Goal: Task Accomplishment & Management: Manage account settings

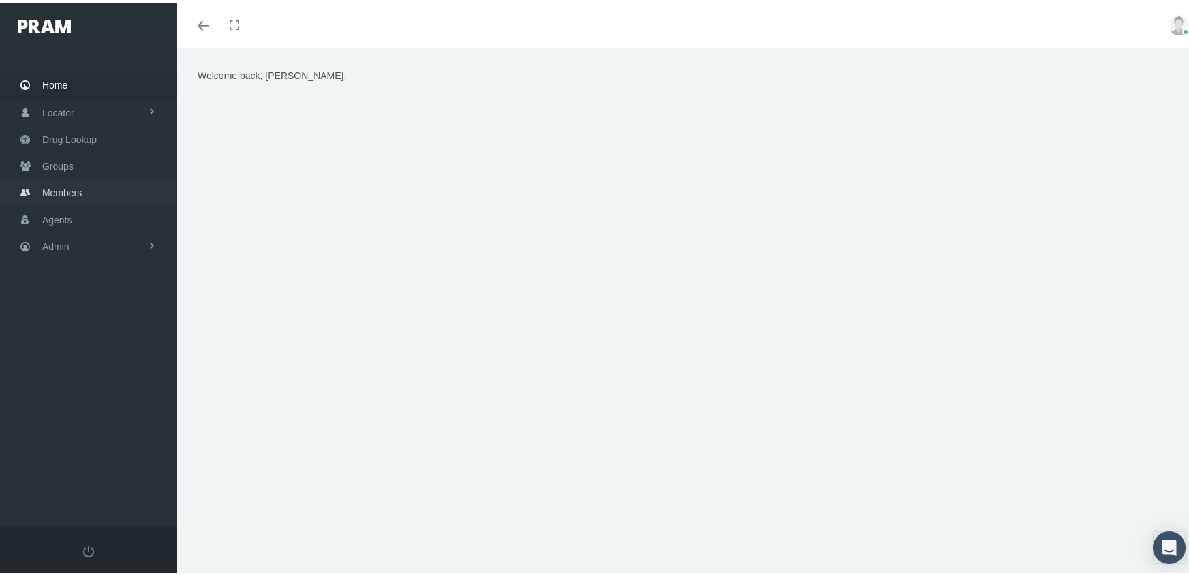
click at [59, 185] on span "Members" at bounding box center [62, 190] width 40 height 26
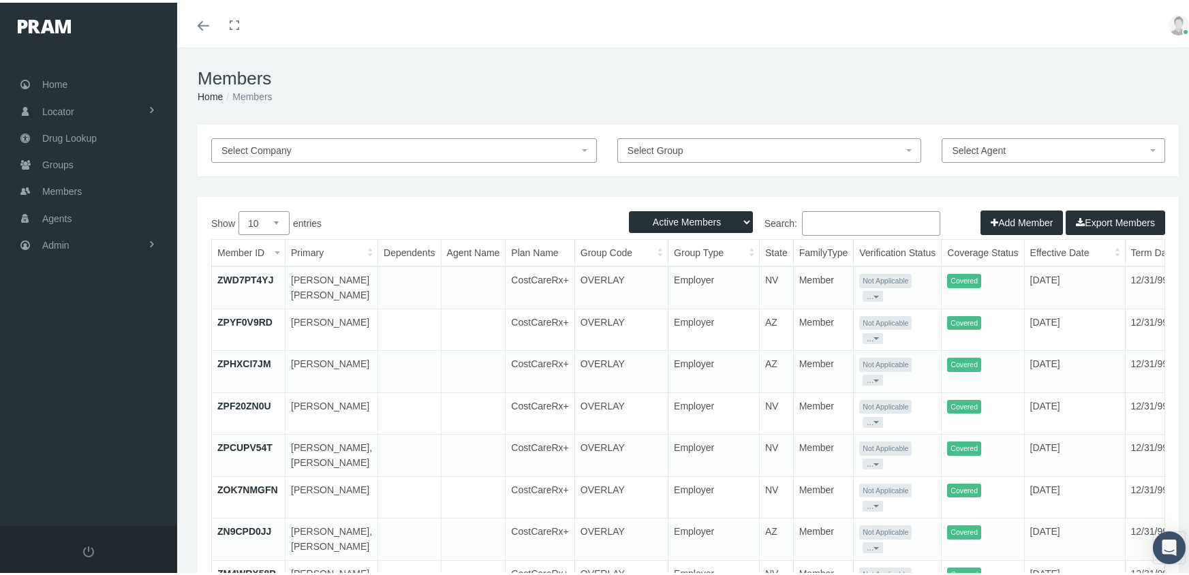
click at [686, 213] on select "Active Members Terminated Members Active & Terminated" at bounding box center [691, 220] width 124 height 22
select select "3"
click at [629, 209] on select "Active Members Terminated Members Active & Terminated" at bounding box center [691, 220] width 124 height 22
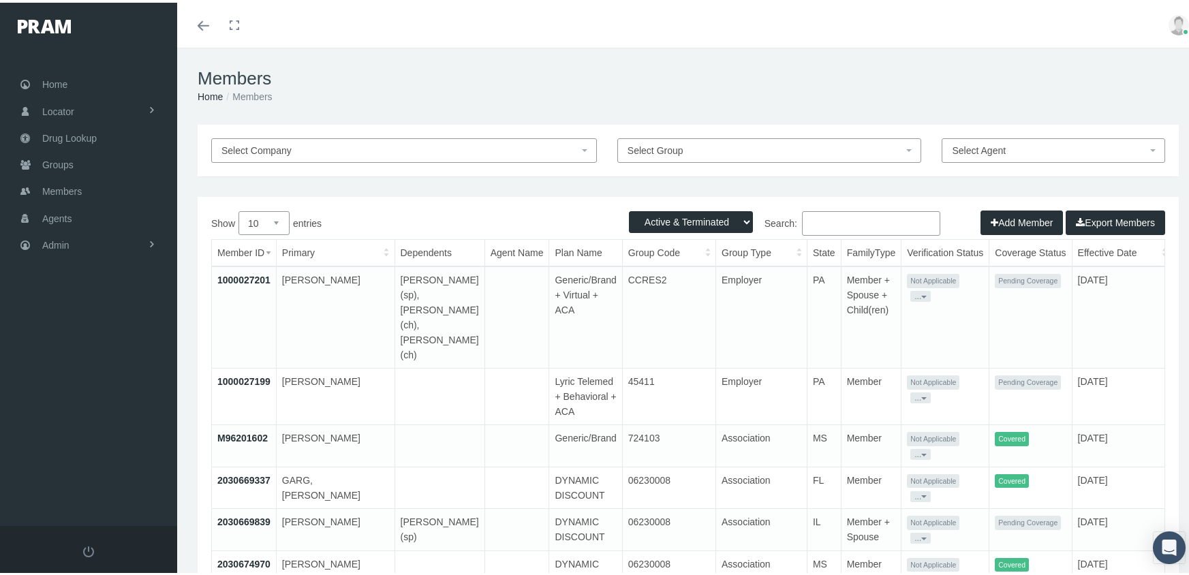
click at [821, 222] on input "Search:" at bounding box center [871, 221] width 138 height 25
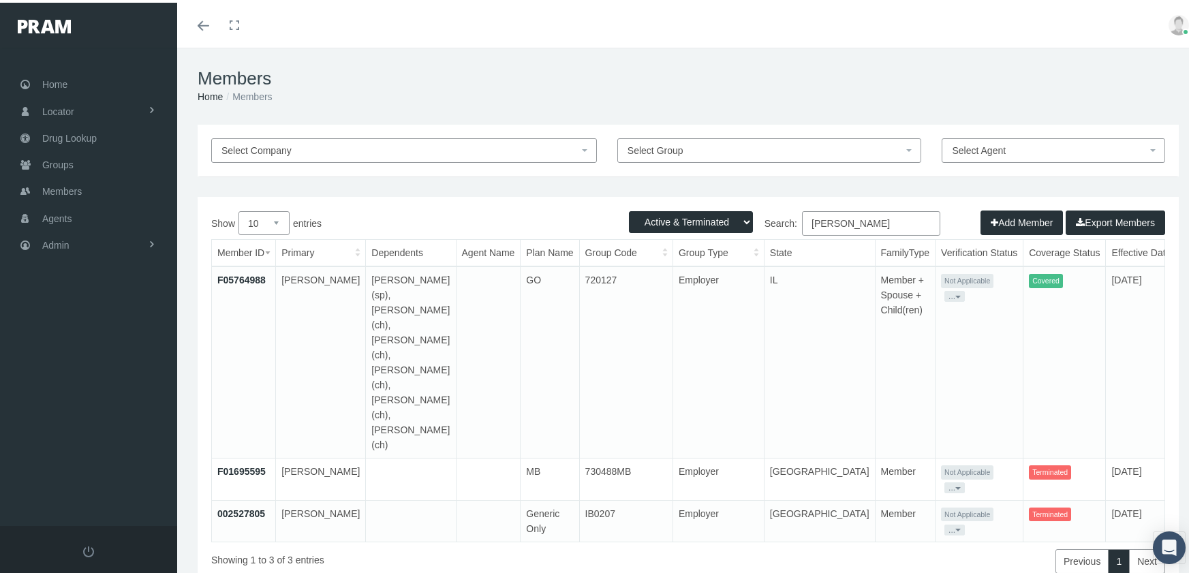
type input "goodman, charles"
click at [234, 277] on link "F05764988" at bounding box center [241, 277] width 48 height 11
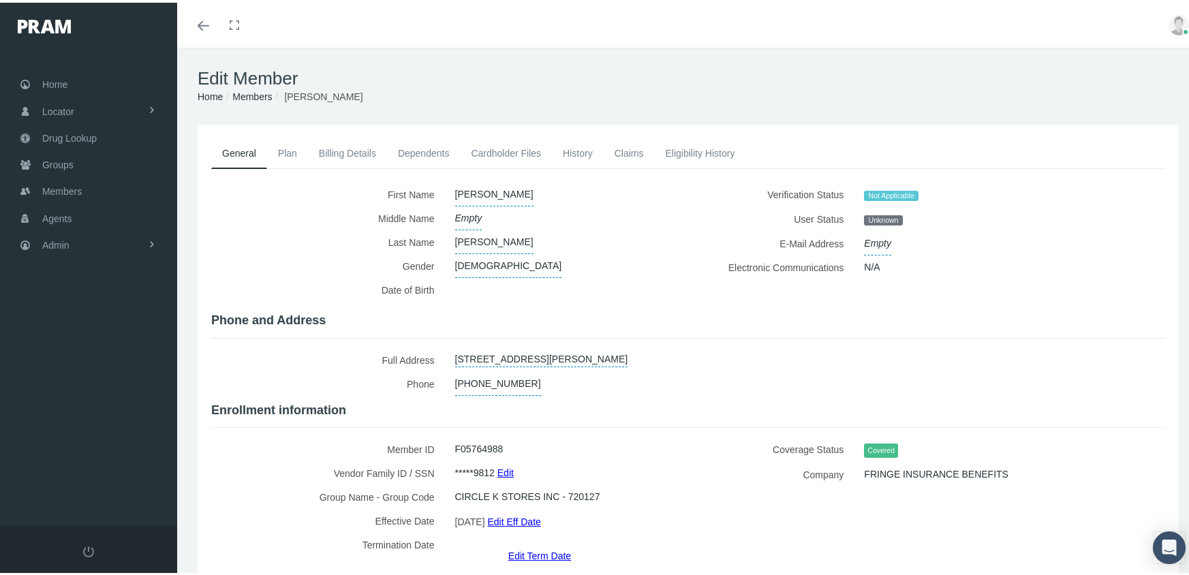
click at [504, 463] on link "Edit" at bounding box center [506, 470] width 16 height 20
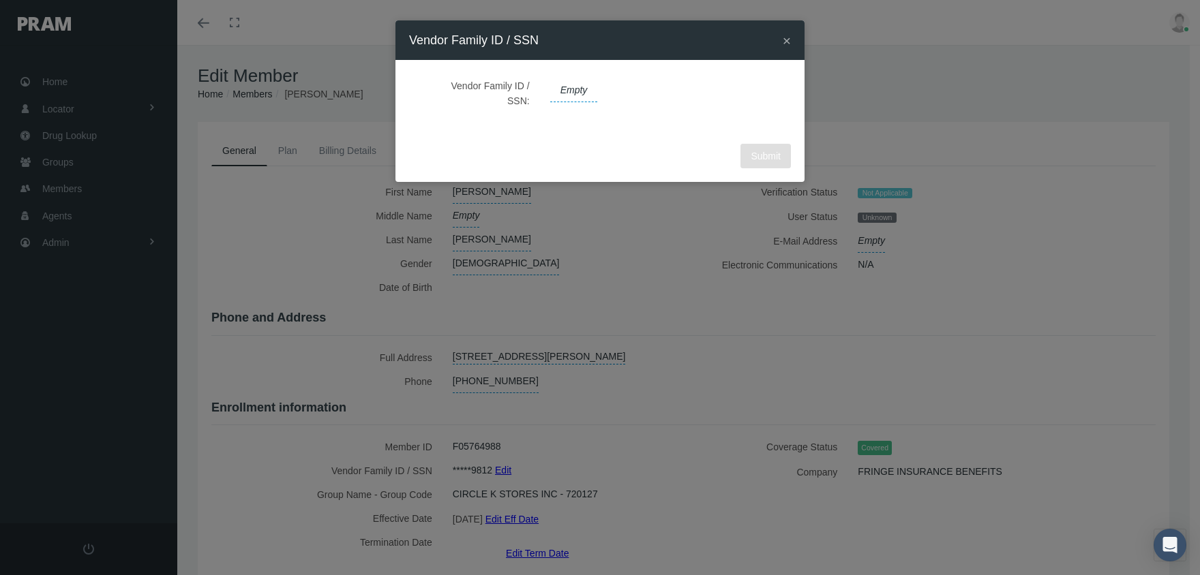
click at [571, 80] on span "Empty" at bounding box center [574, 90] width 48 height 23
type input "342749812"
click at [691, 89] on icon "submit" at bounding box center [695, 90] width 8 height 13
click at [767, 157] on span "Submit" at bounding box center [765, 156] width 30 height 11
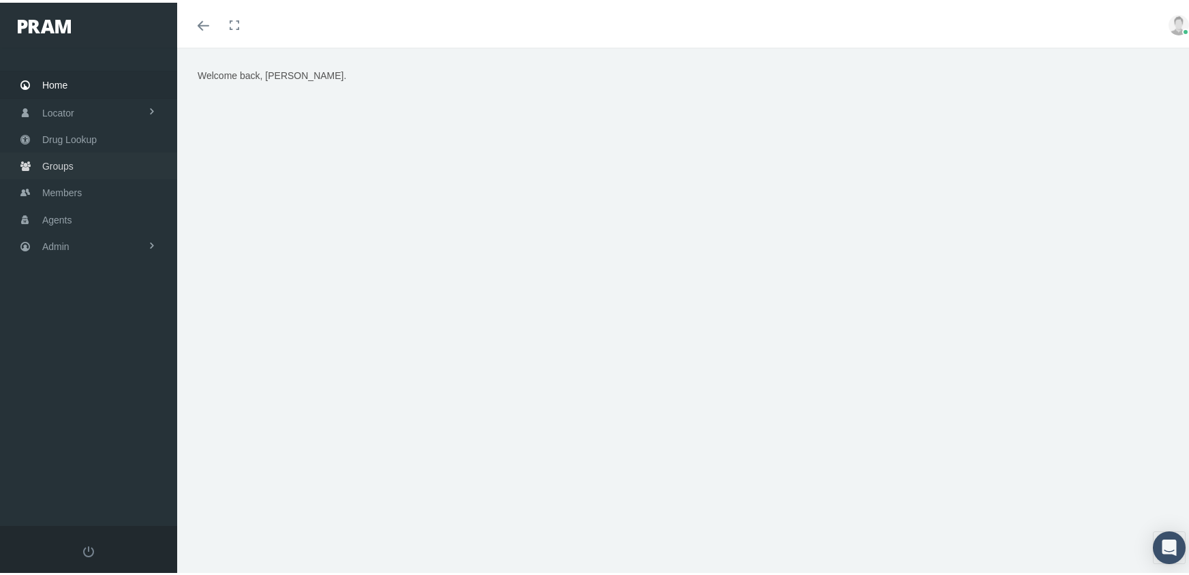
click at [52, 155] on span "Groups" at bounding box center [57, 164] width 31 height 26
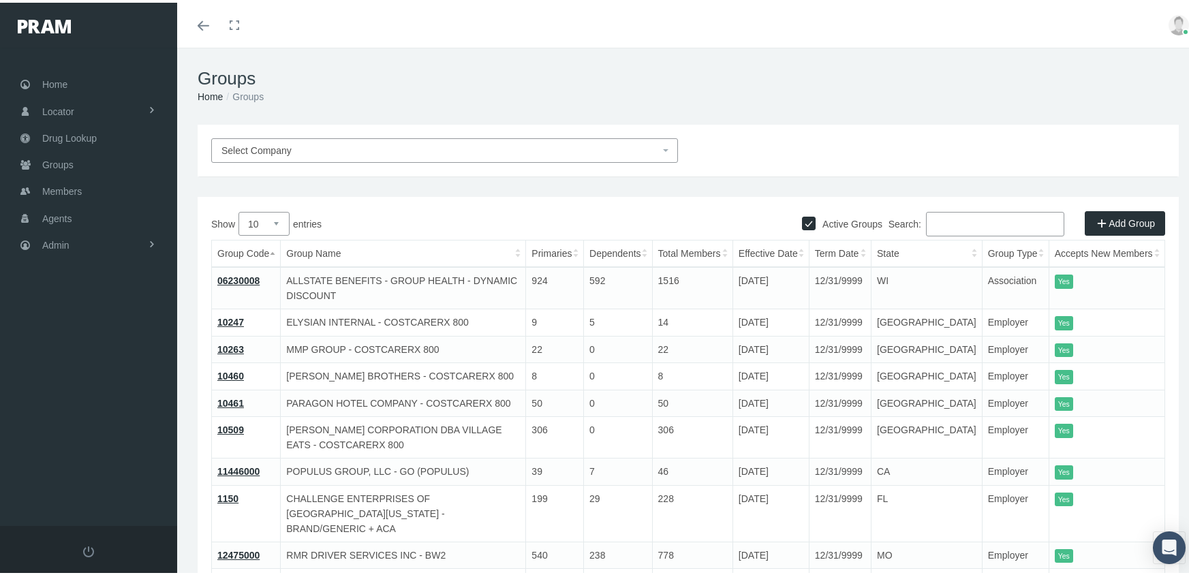
click at [953, 219] on input "Search:" at bounding box center [995, 221] width 138 height 25
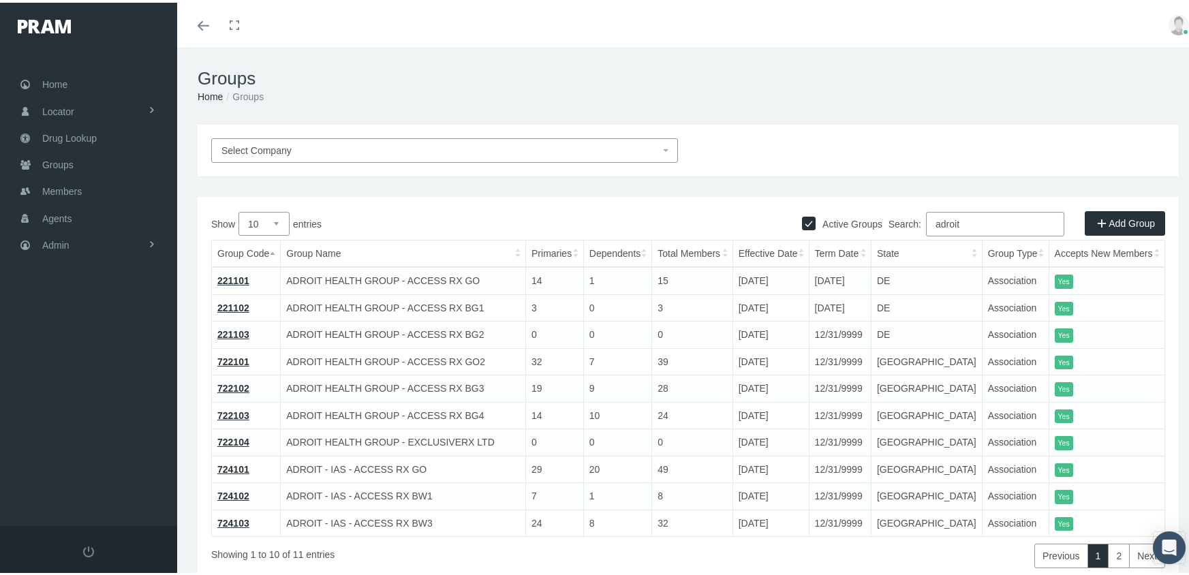
type input "adroit"
click at [243, 277] on link "221101" at bounding box center [233, 278] width 32 height 11
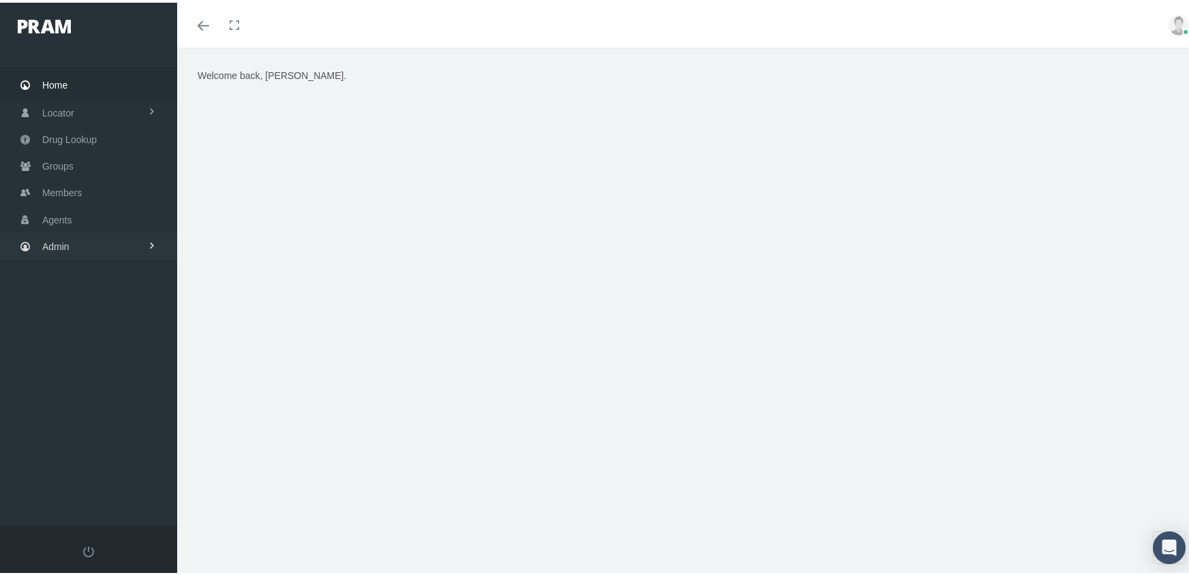
click at [54, 233] on span "Admin" at bounding box center [55, 244] width 27 height 26
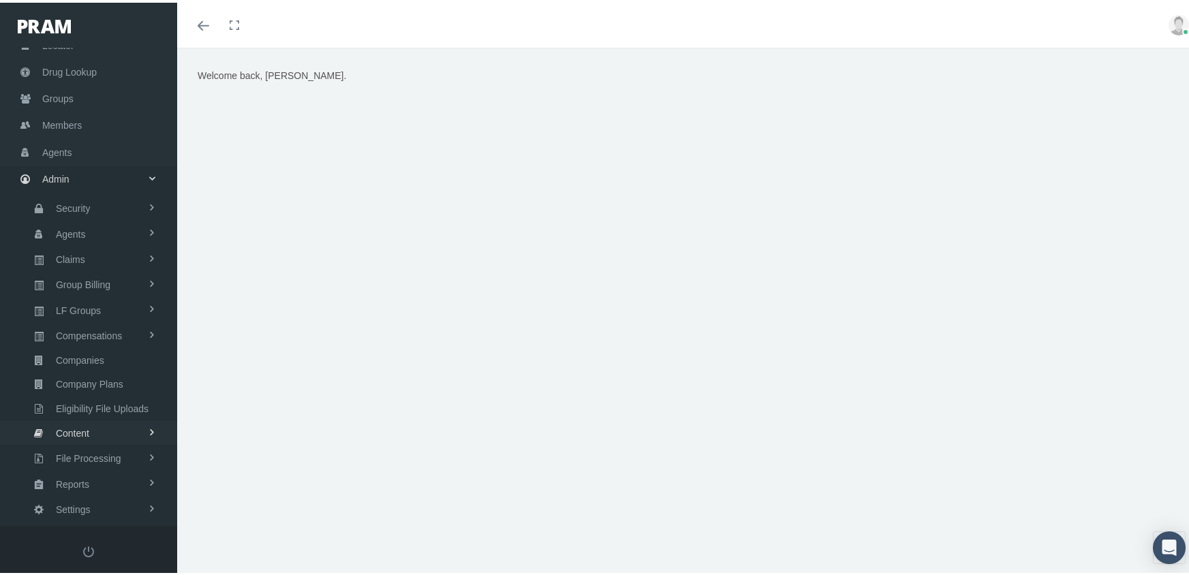
scroll to position [68, 0]
click at [98, 394] on span "Eligibility File Uploads" at bounding box center [102, 405] width 93 height 23
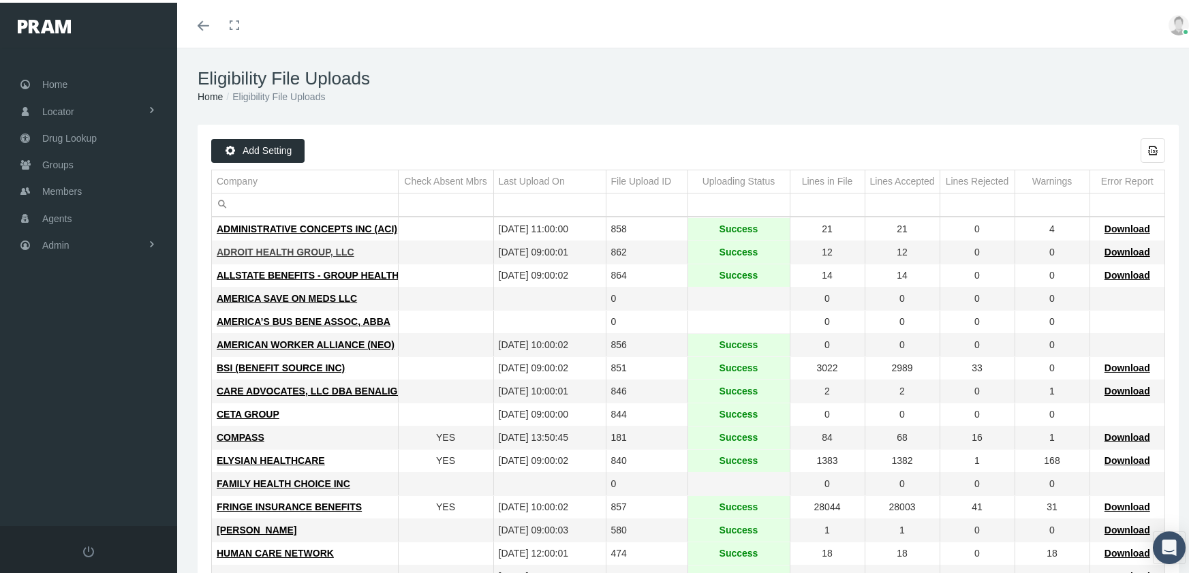
click at [303, 245] on span "ADROIT HEALTH GROUP, LLC" at bounding box center [286, 249] width 138 height 11
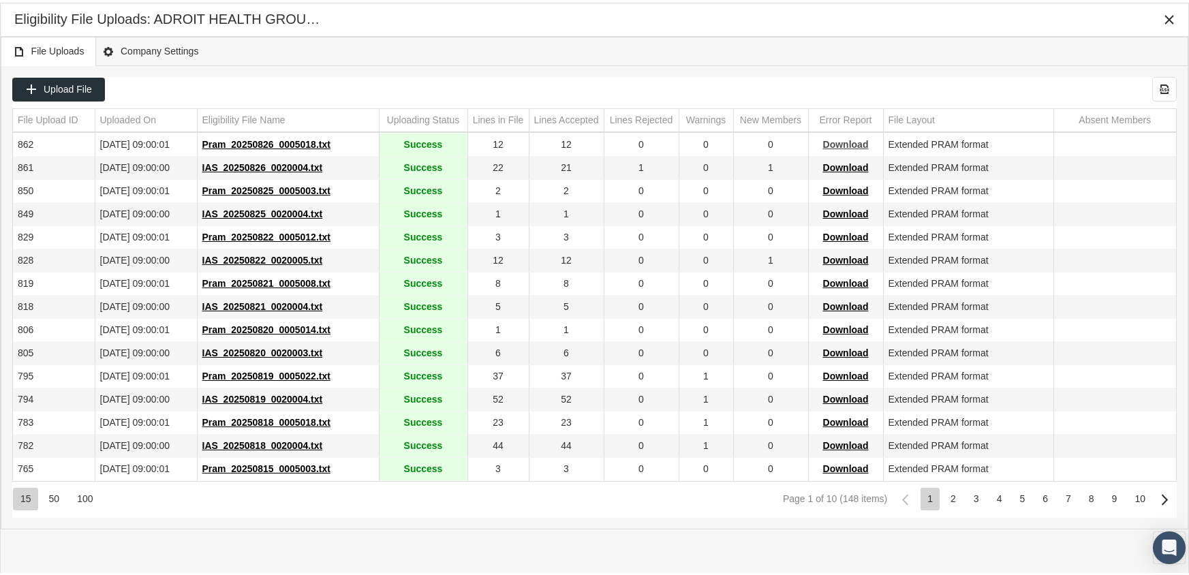
click at [848, 142] on span "Download" at bounding box center [846, 141] width 46 height 11
click at [819, 33] on div "Eligibility File Uploads: ADROIT HEALTH GROUP, LLC" at bounding box center [595, 17] width 1188 height 33
click at [841, 162] on span "Download" at bounding box center [846, 164] width 46 height 11
click at [776, 38] on div "File Uploads Company Settings" at bounding box center [595, 48] width 1188 height 29
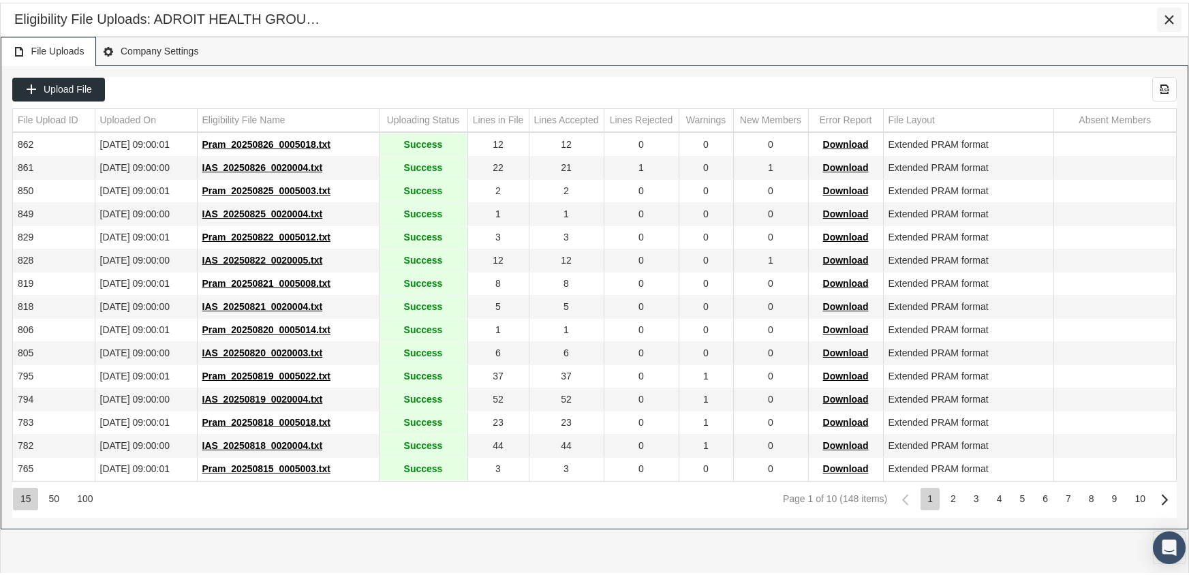
click at [1171, 14] on icon "Close" at bounding box center [1169, 17] width 12 height 12
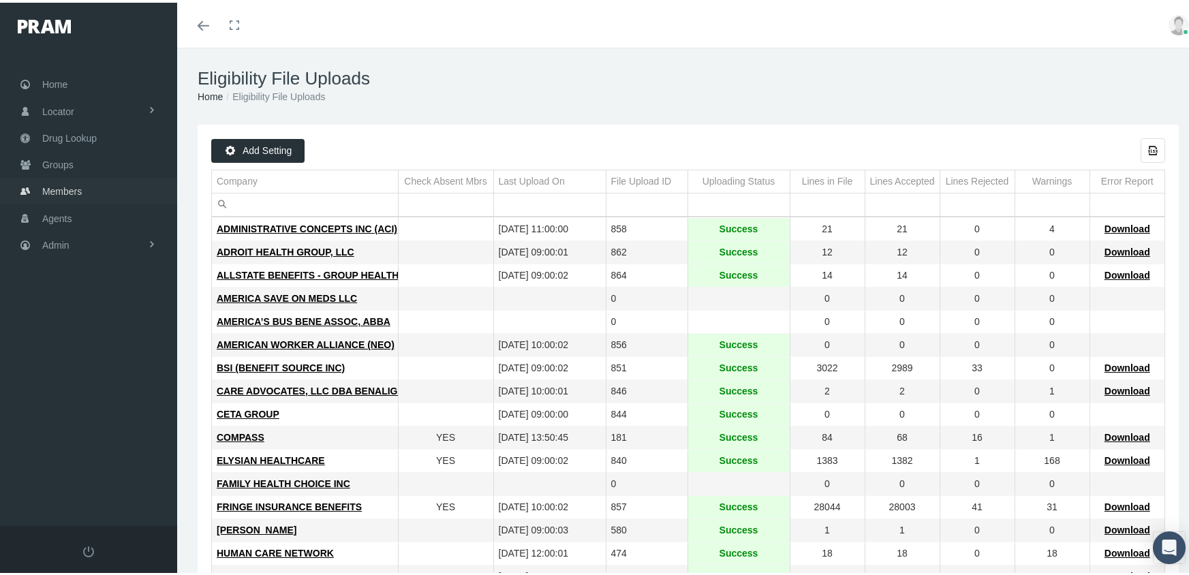
click at [47, 178] on span "Members" at bounding box center [62, 189] width 40 height 26
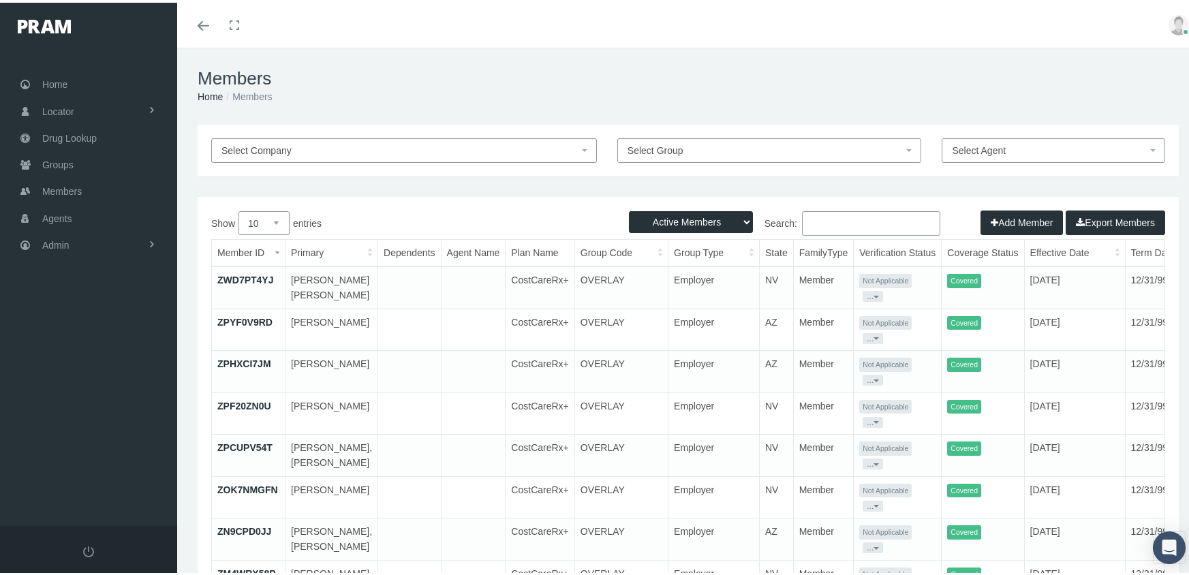
click at [661, 224] on select "Active Members Terminated Members Active & Terminated" at bounding box center [691, 220] width 124 height 22
select select "3"
click at [629, 209] on select "Active Members Terminated Members Active & Terminated" at bounding box center [691, 220] width 124 height 22
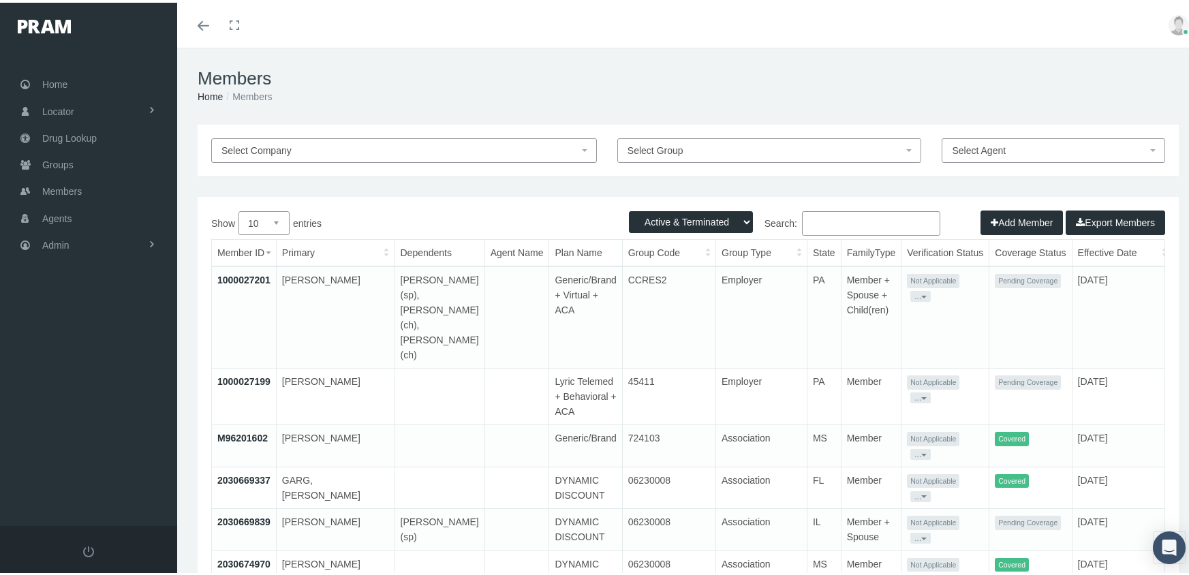
click at [830, 220] on input "Search:" at bounding box center [871, 221] width 138 height 25
paste input "M29414635"
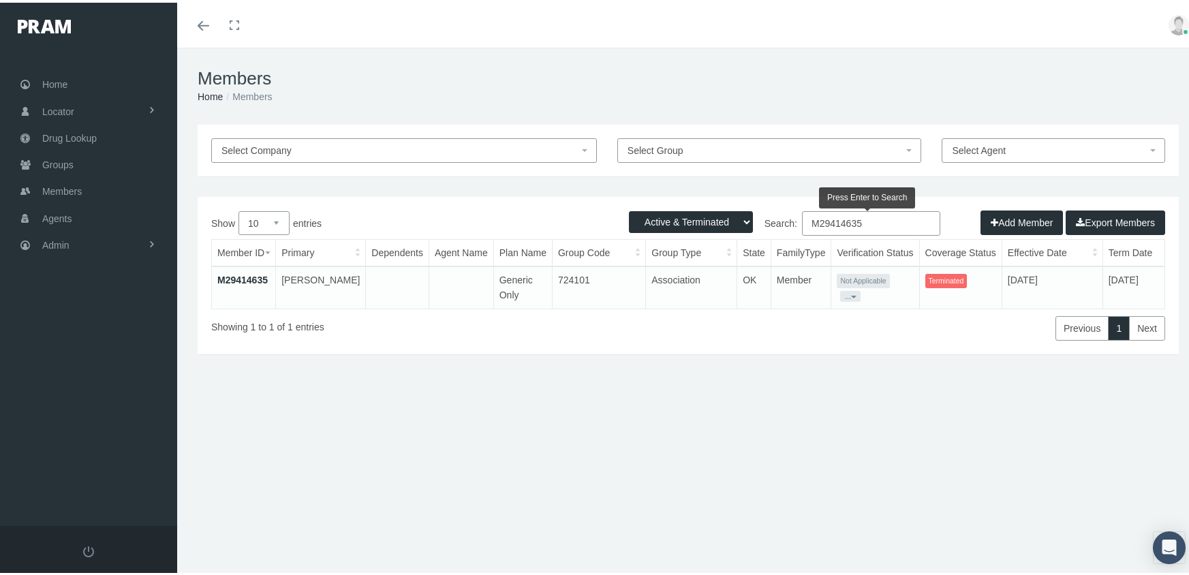
type input "M29414635"
drag, startPoint x: 241, startPoint y: 275, endPoint x: 248, endPoint y: 273, distance: 8.0
click at [241, 275] on link "M29414635" at bounding box center [242, 277] width 50 height 11
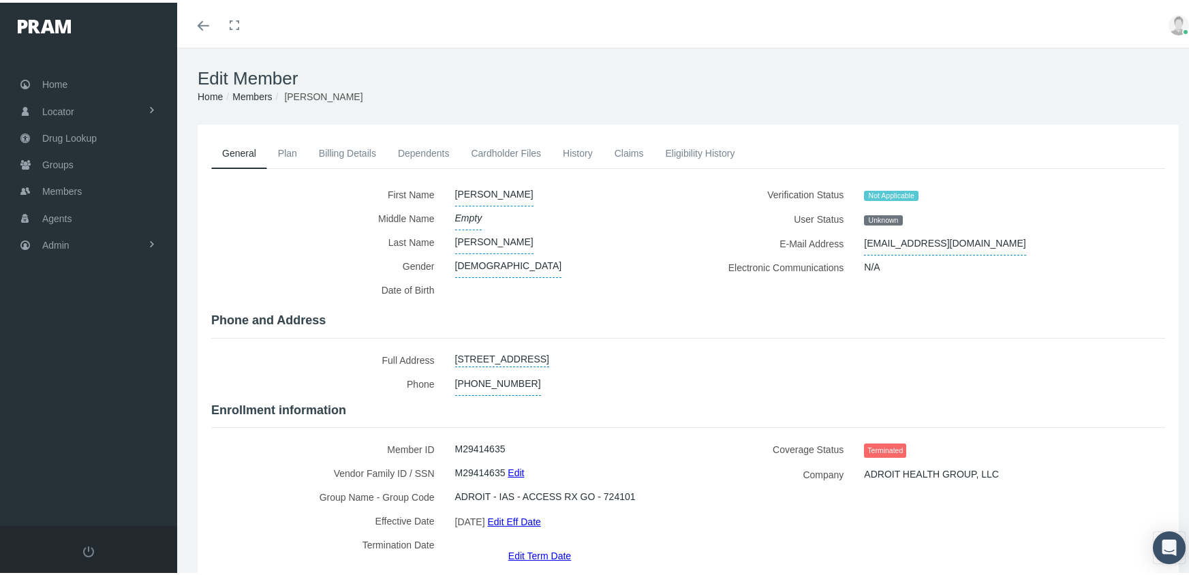
click at [540, 543] on link "Edit Term Date" at bounding box center [539, 553] width 63 height 20
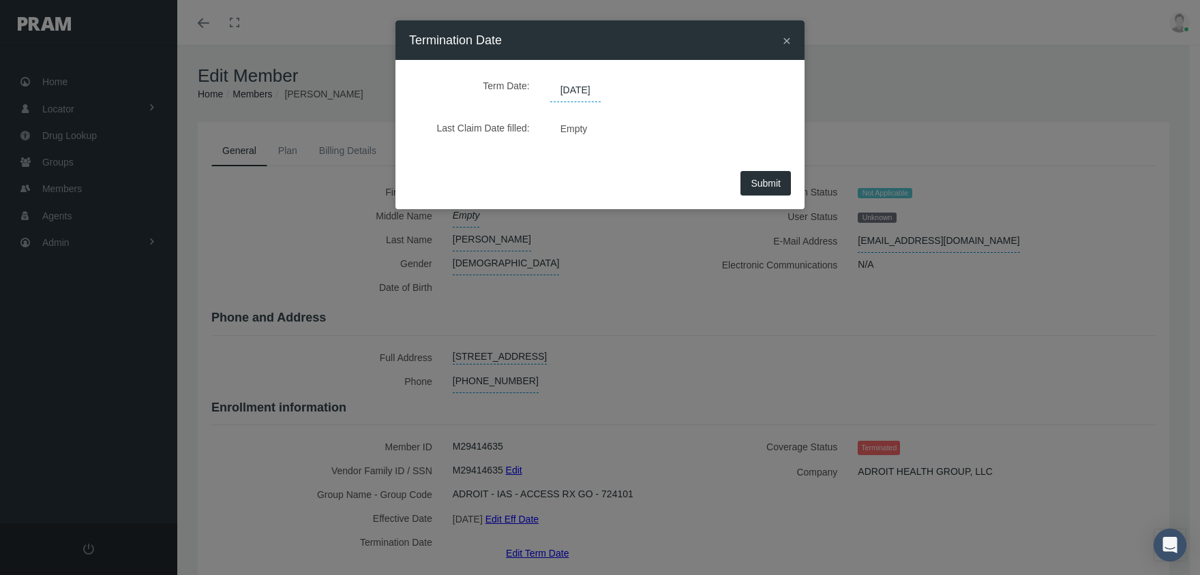
click at [592, 87] on span "06/01/2025" at bounding box center [575, 90] width 50 height 23
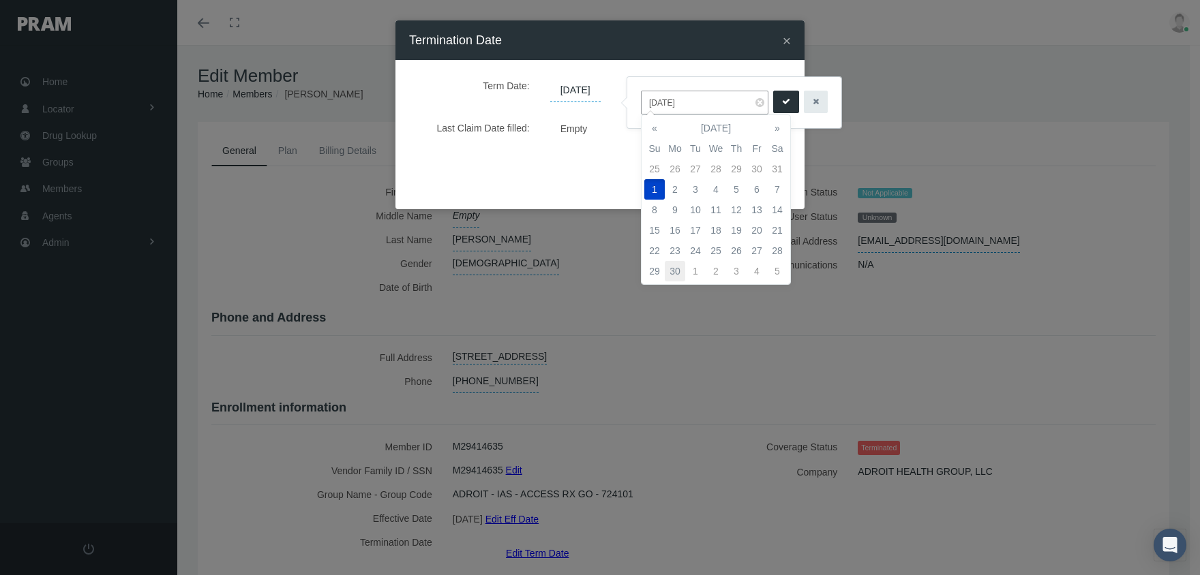
click at [676, 263] on td "30" at bounding box center [675, 271] width 20 height 20
type input "06/30/2025"
click at [782, 100] on icon "submit" at bounding box center [786, 101] width 8 height 13
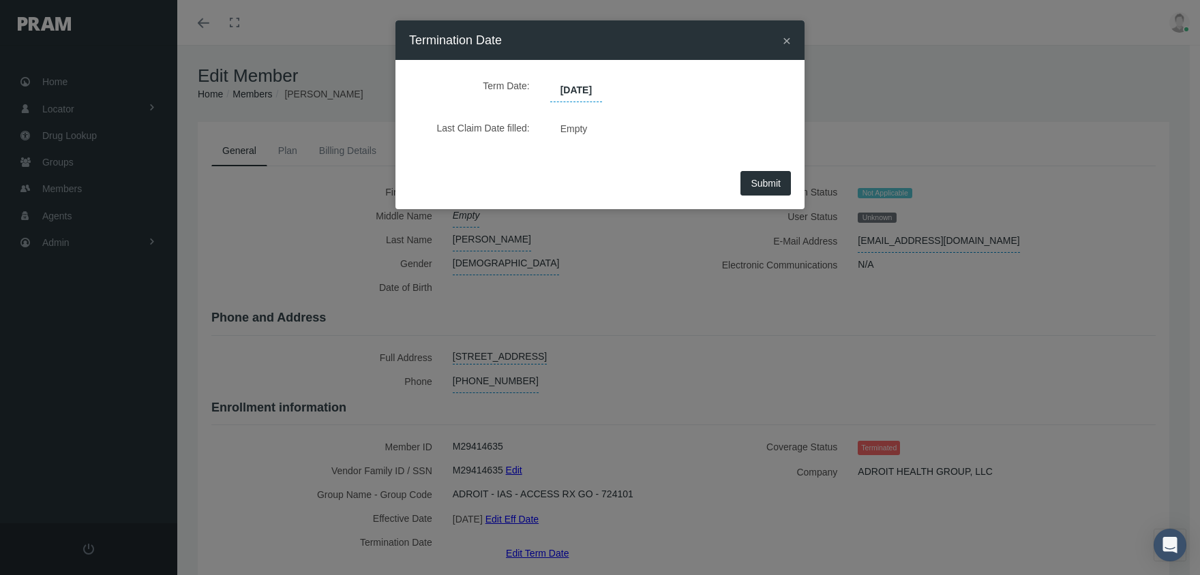
click at [762, 185] on span "Submit" at bounding box center [765, 183] width 30 height 11
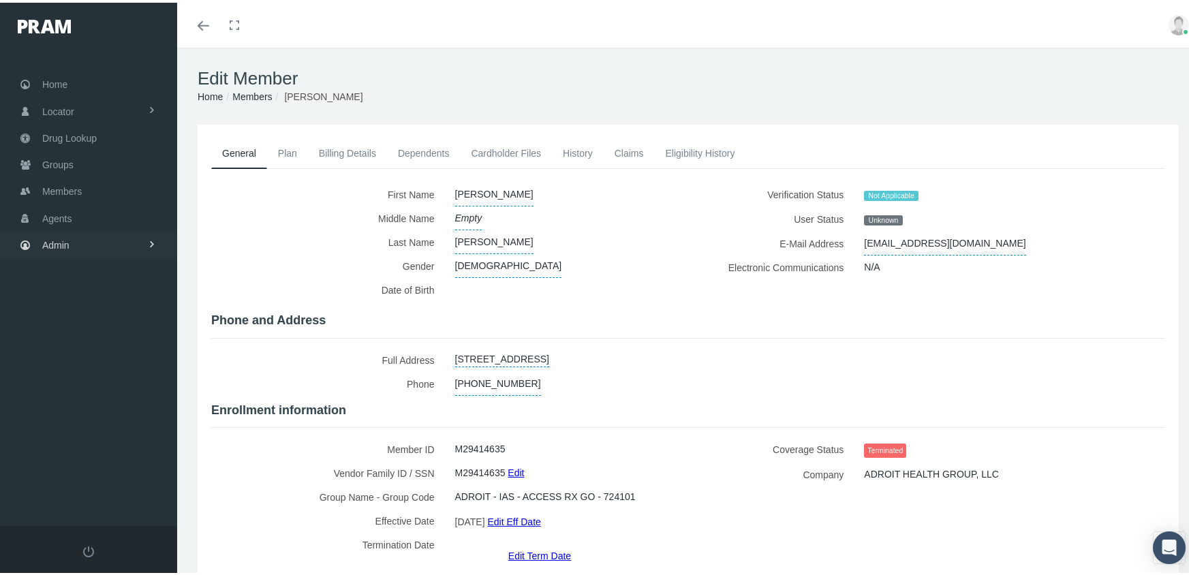
click at [65, 235] on span "Admin" at bounding box center [55, 243] width 27 height 26
click at [78, 461] on span "Eligibility File Uploads" at bounding box center [102, 472] width 93 height 23
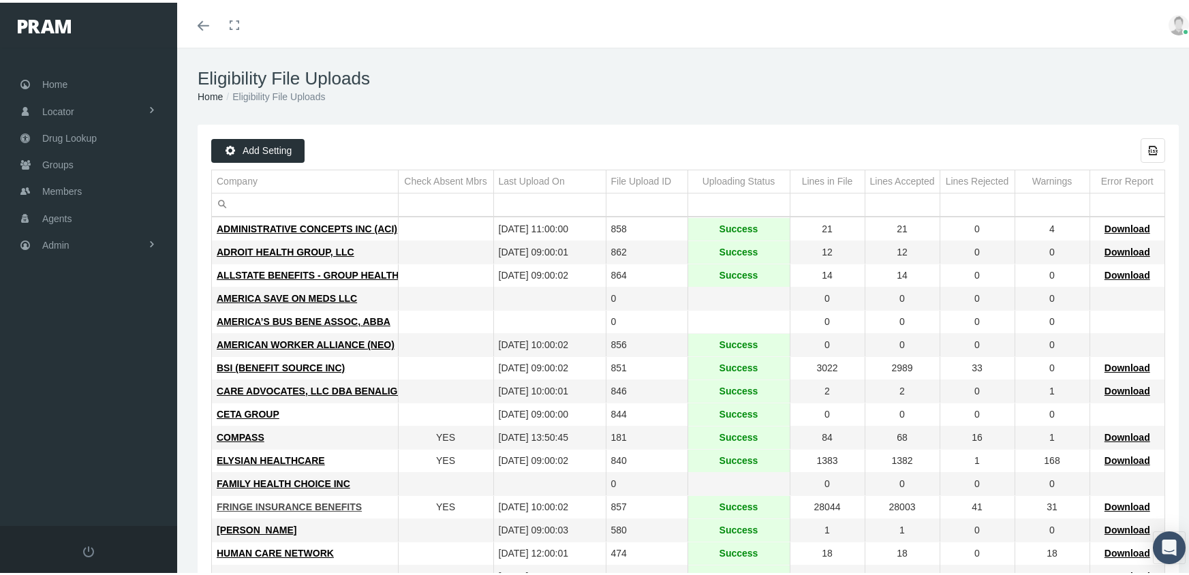
click at [303, 502] on span "FRINGE INSURANCE BENEFITS" at bounding box center [289, 504] width 145 height 11
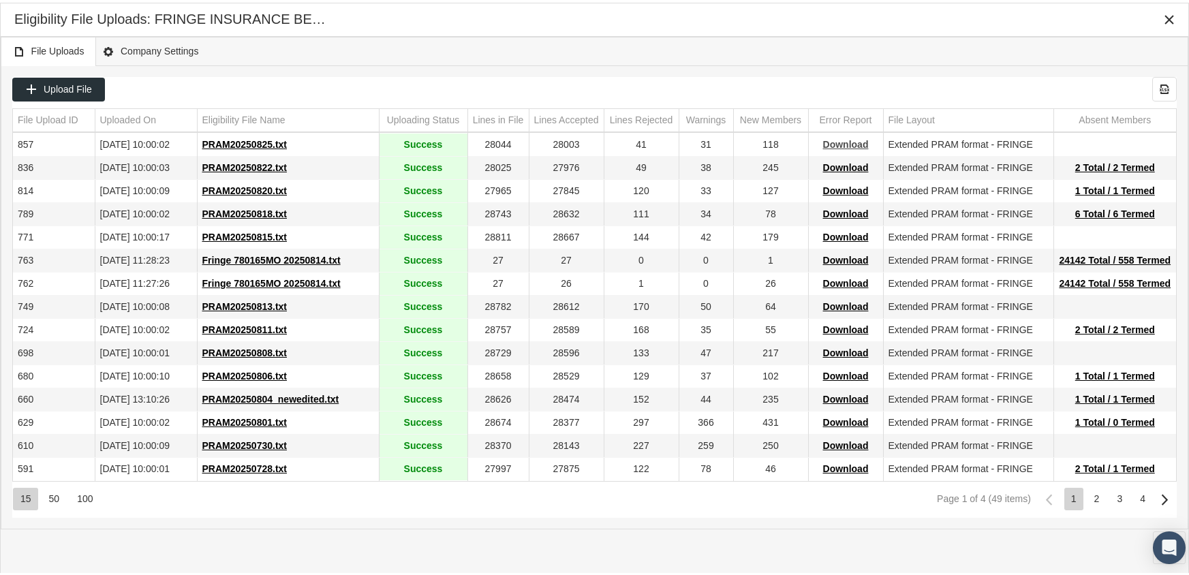
click at [843, 139] on span "Download" at bounding box center [846, 141] width 46 height 11
